Goal: Transaction & Acquisition: Obtain resource

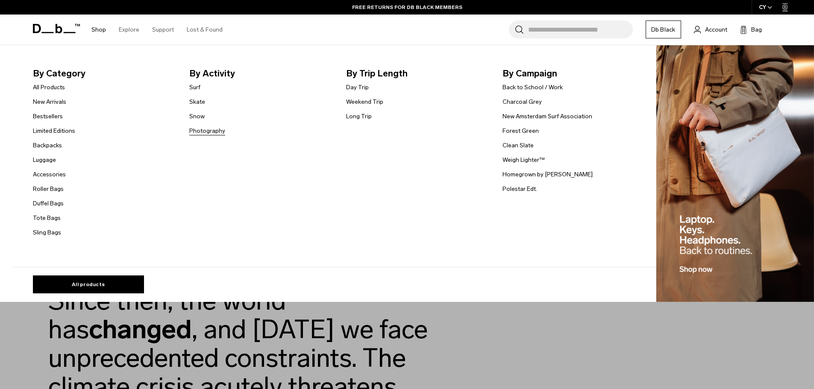
click at [194, 129] on link "Photography" at bounding box center [207, 130] width 36 height 9
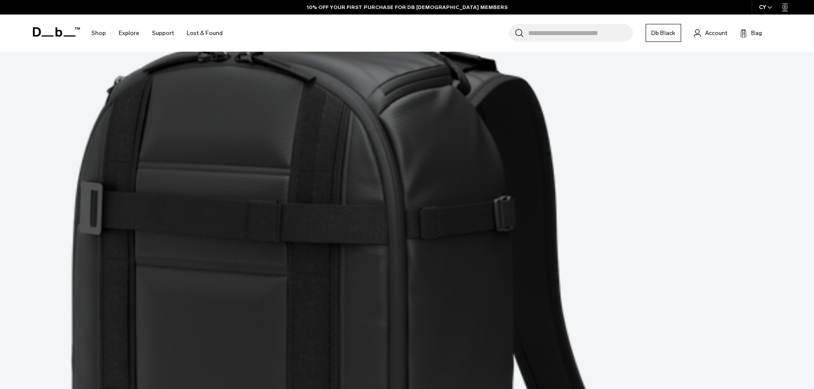
scroll to position [210, 0]
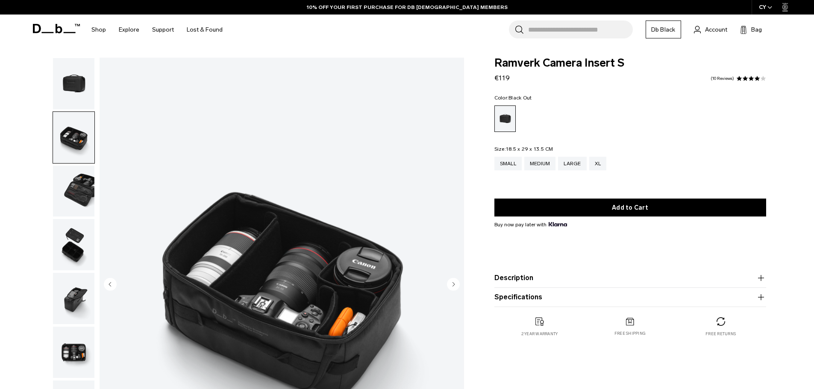
click at [456, 283] on circle "Next slide" at bounding box center [453, 284] width 13 height 13
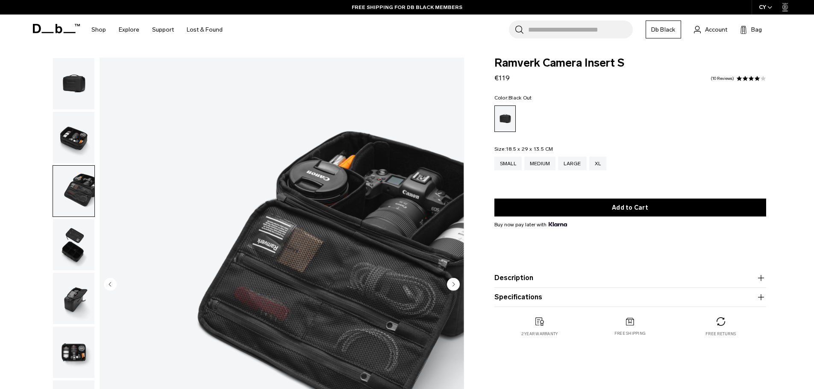
click at [456, 283] on circle "Next slide" at bounding box center [453, 284] width 13 height 13
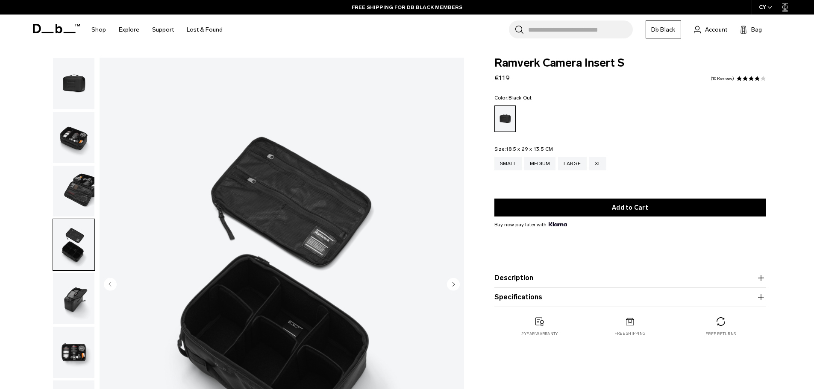
click at [456, 283] on circle "Next slide" at bounding box center [453, 284] width 13 height 13
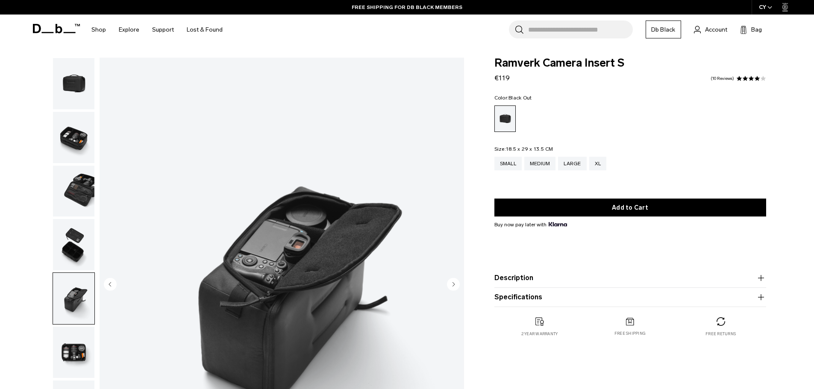
click at [456, 283] on circle "Next slide" at bounding box center [453, 284] width 13 height 13
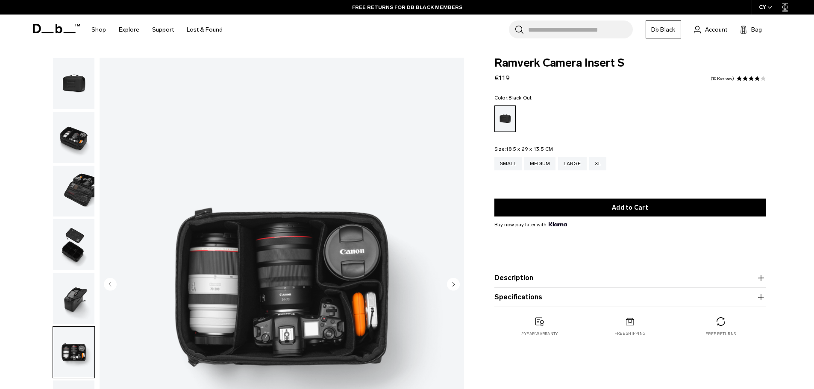
click at [456, 283] on circle "Next slide" at bounding box center [453, 284] width 13 height 13
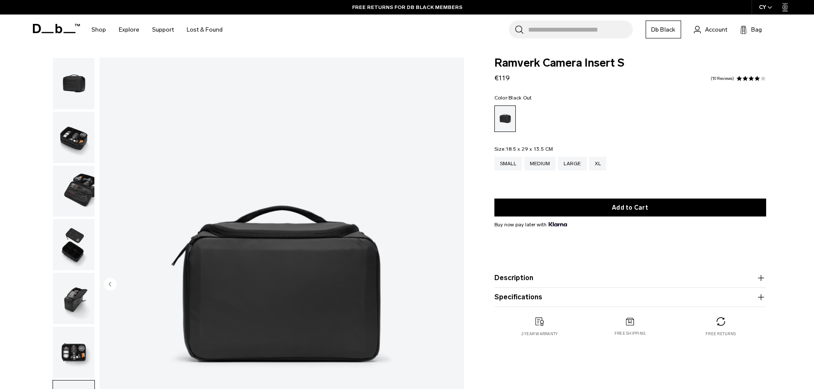
click at [456, 283] on img "7 / 7" at bounding box center [282, 285] width 364 height 455
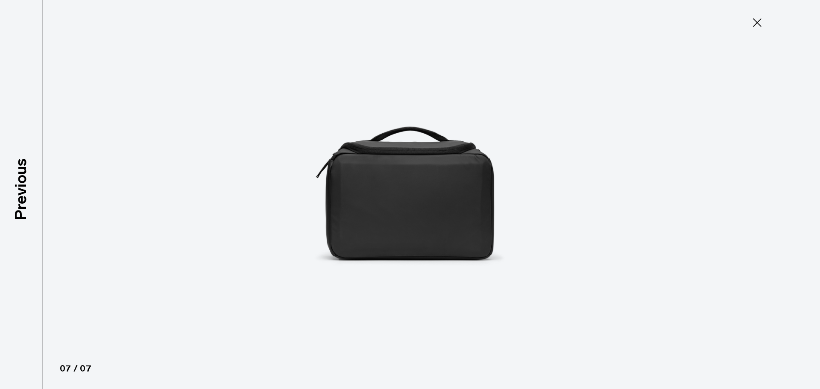
click at [456, 283] on img at bounding box center [410, 194] width 385 height 389
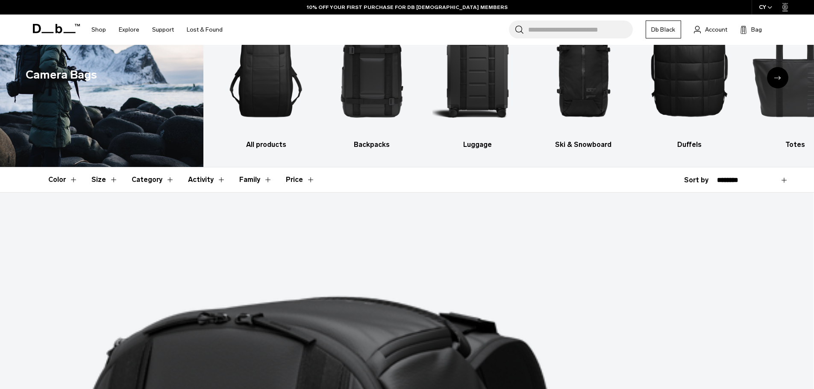
scroll to position [19, 0]
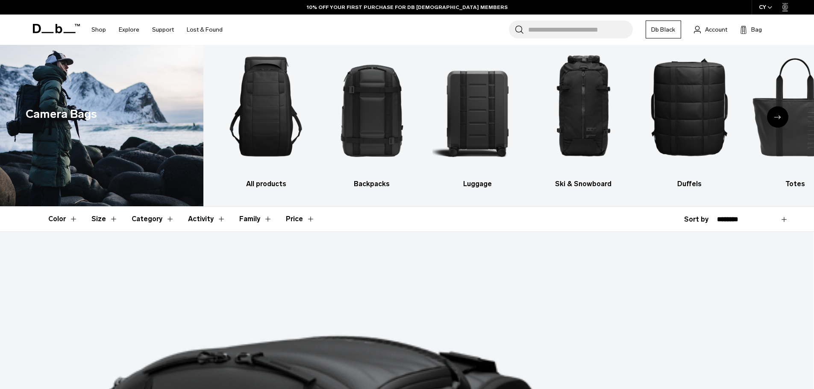
click at [545, 31] on input "Search for Bags, Luggage..." at bounding box center [580, 30] width 105 height 18
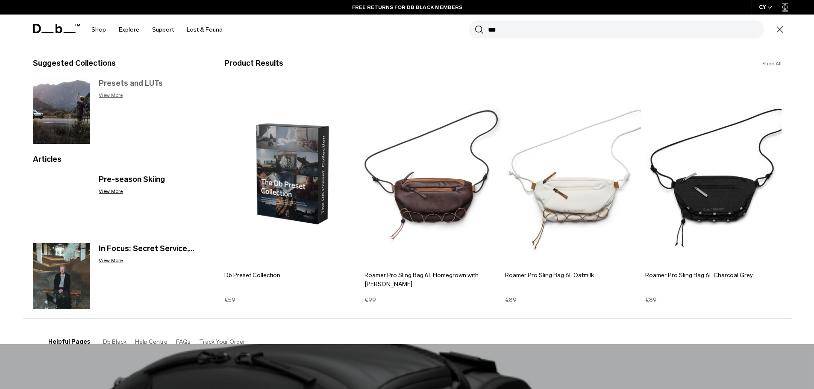
type input "***"
click at [129, 82] on h3 "Presets and LUTs" at bounding box center [153, 84] width 108 height 12
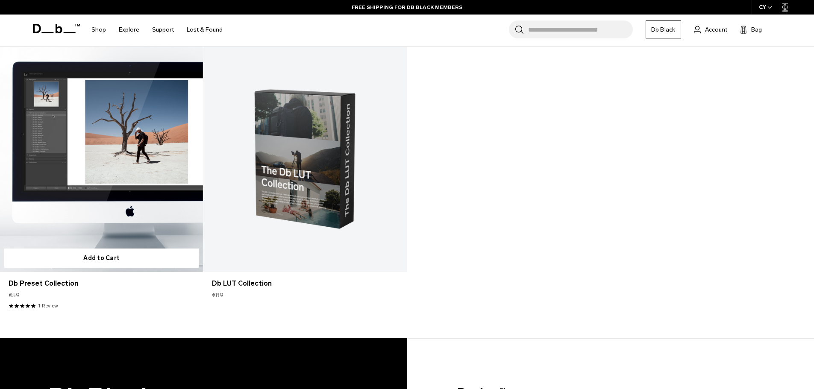
click at [145, 134] on link "Db Preset Collection" at bounding box center [101, 160] width 203 height 226
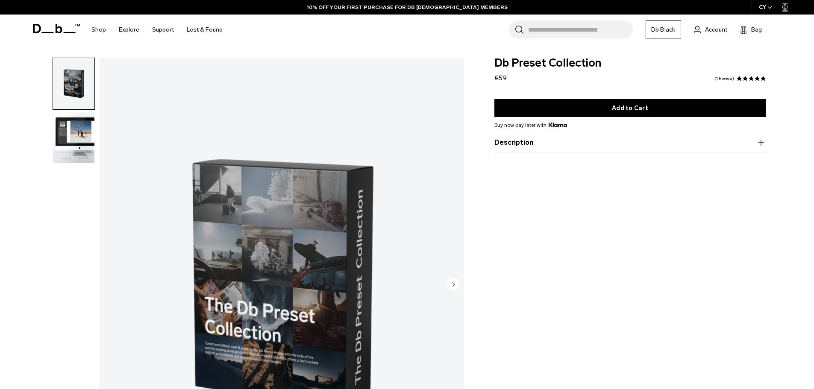
click at [71, 132] on img "button" at bounding box center [73, 137] width 41 height 51
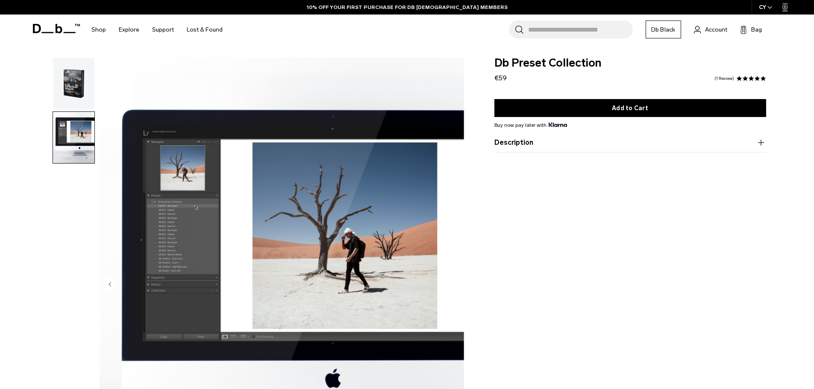
click at [72, 99] on img "button" at bounding box center [73, 83] width 41 height 51
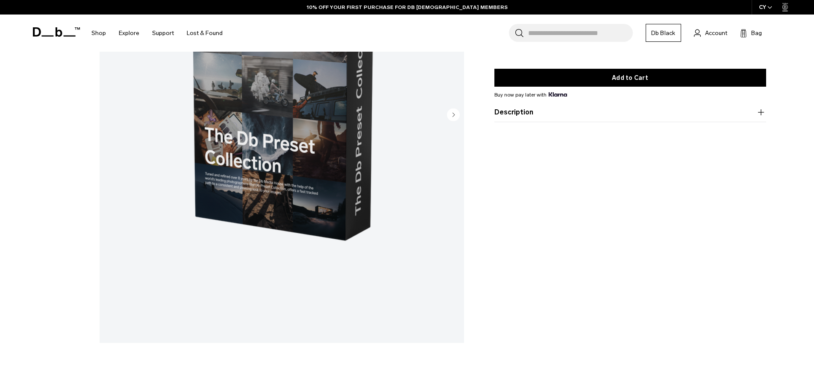
scroll to position [171, 0]
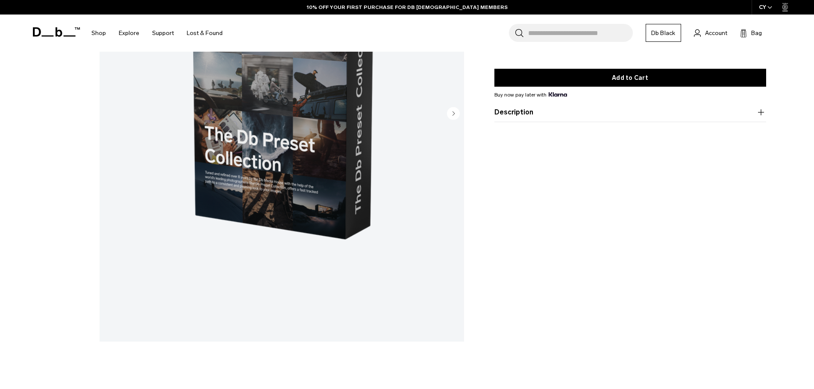
click at [540, 113] on button "Description" at bounding box center [630, 112] width 272 height 10
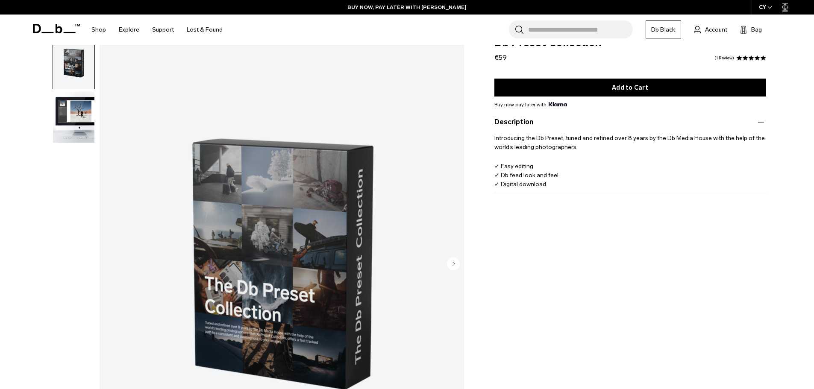
scroll to position [0, 0]
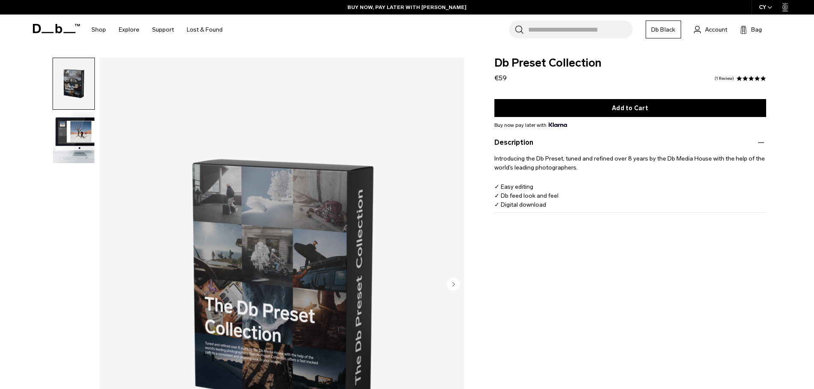
click at [83, 128] on img "button" at bounding box center [73, 137] width 41 height 51
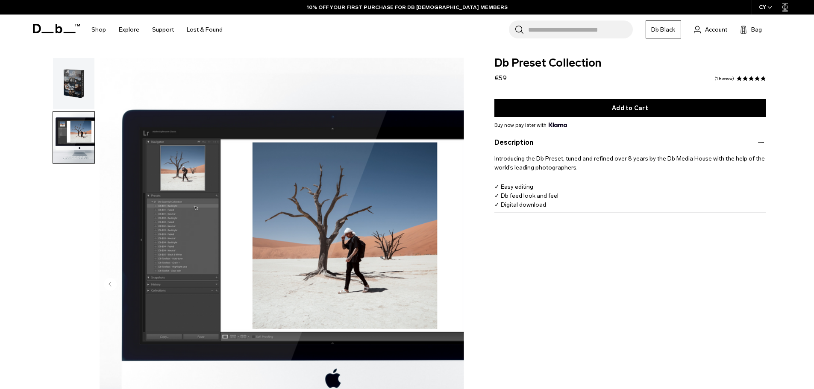
click at [76, 89] on img "button" at bounding box center [73, 83] width 41 height 51
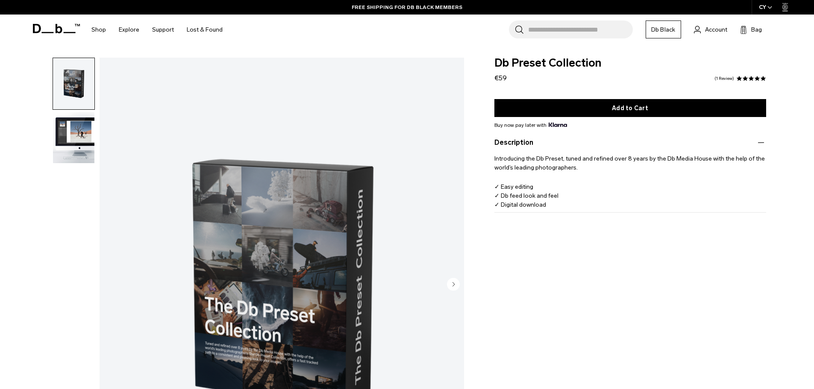
click at [76, 132] on img "button" at bounding box center [73, 137] width 41 height 51
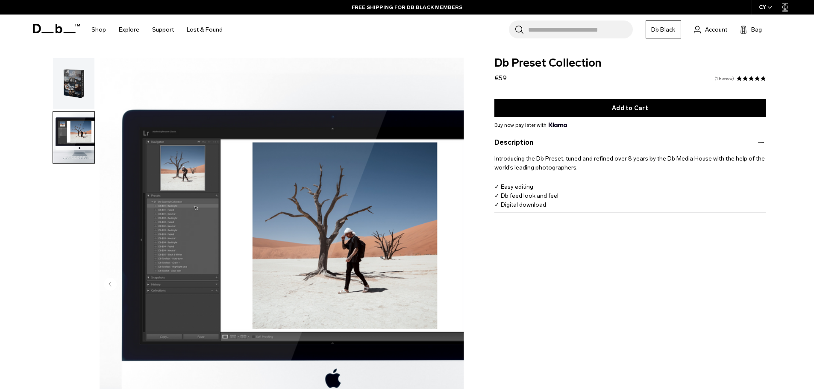
click at [729, 79] on link "1 Review" at bounding box center [724, 78] width 20 height 4
click at [723, 75] on div "Db Preset Collection €59 5.0 star rating 1 Review" at bounding box center [630, 71] width 272 height 26
click at [724, 78] on link "1 Review" at bounding box center [724, 78] width 20 height 4
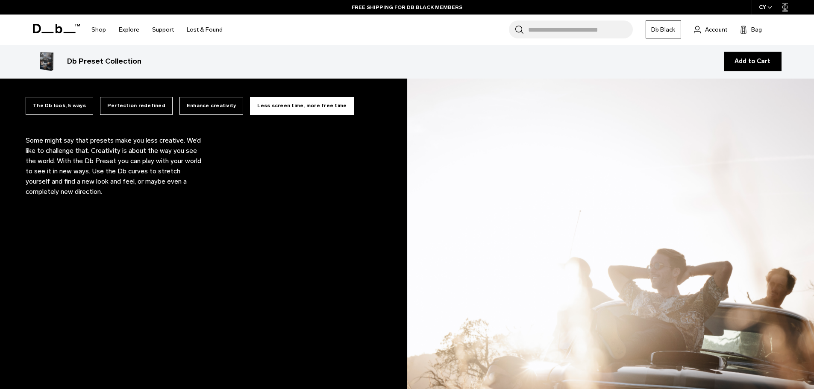
scroll to position [684, 0]
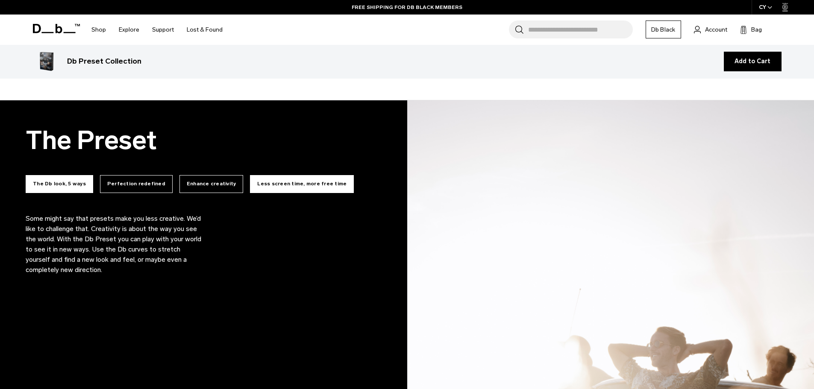
click at [37, 184] on button "The Db look, 5 ways" at bounding box center [60, 184] width 68 height 18
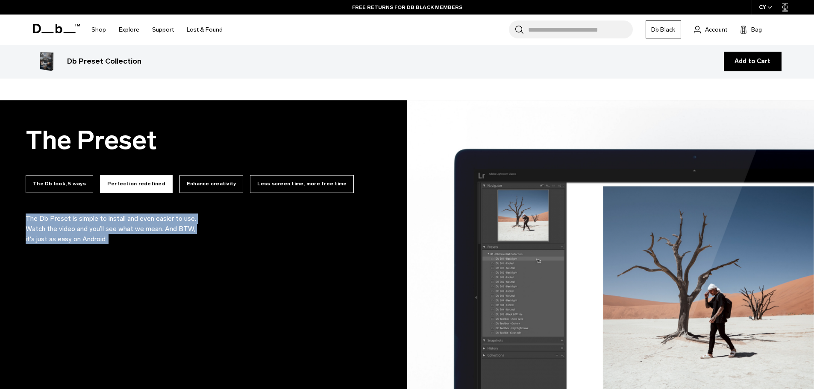
drag, startPoint x: 219, startPoint y: 221, endPoint x: 184, endPoint y: 274, distance: 63.5
click at [184, 244] on div "We use our E01 - E05 presets 99% of the time and make slight tweaks to adapt to…" at bounding box center [204, 229] width 356 height 31
click at [55, 190] on button "The Db look, 5 ways" at bounding box center [60, 184] width 68 height 18
click at [179, 182] on button "Enhance creativity" at bounding box center [211, 184] width 64 height 18
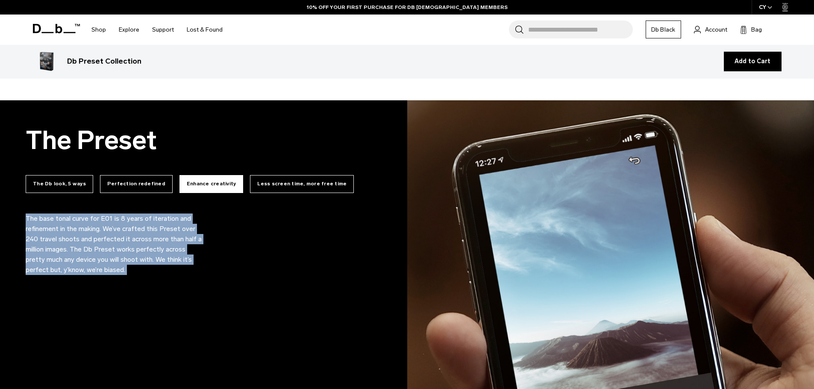
click at [115, 266] on p "The base tonal curve for E01 is 8 years of iteration and refinement in the maki…" at bounding box center [115, 245] width 179 height 62
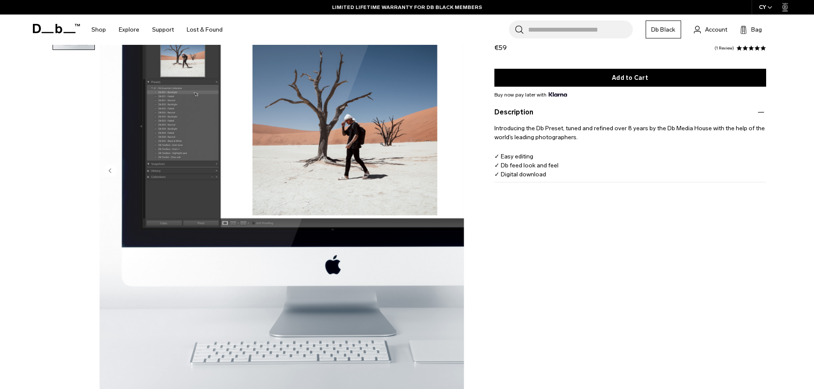
scroll to position [0, 0]
